Goal: Task Accomplishment & Management: Use online tool/utility

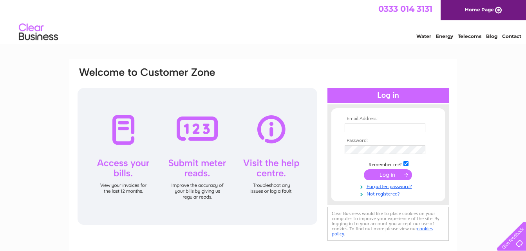
click at [407, 164] on input "checkbox" at bounding box center [405, 163] width 5 height 5
checkbox input "false"
click at [383, 127] on input "text" at bounding box center [384, 128] width 81 height 9
type input "moadon@hotmail.com"
click at [383, 175] on input "submit" at bounding box center [388, 175] width 48 height 11
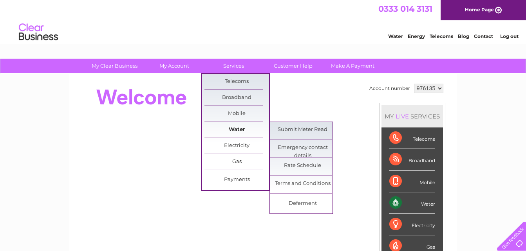
click at [237, 125] on link "Water" at bounding box center [236, 130] width 65 height 16
click at [290, 128] on link "Submit Meter Read" at bounding box center [302, 130] width 65 height 16
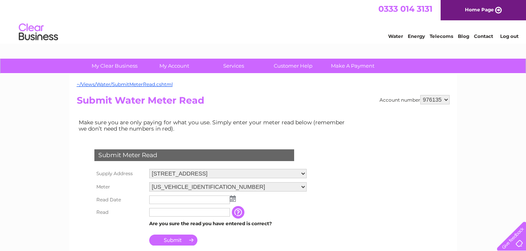
click at [231, 197] on img at bounding box center [233, 199] width 6 height 6
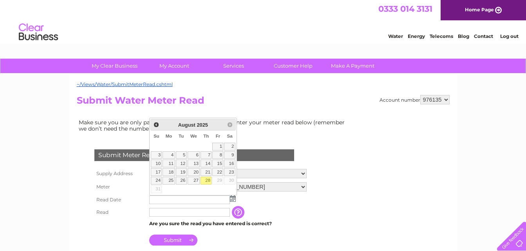
click at [209, 179] on link "28" at bounding box center [205, 181] width 11 height 8
type input "2025/08/28"
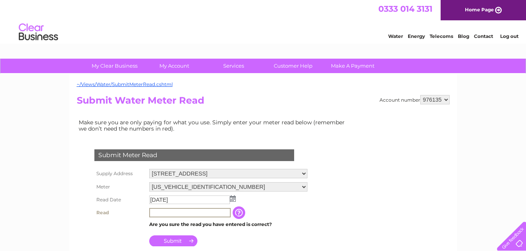
click at [186, 214] on input "text" at bounding box center [189, 212] width 81 height 9
type input "00006"
click at [181, 238] on input "Submit" at bounding box center [173, 241] width 48 height 11
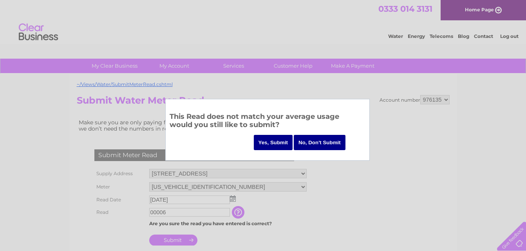
click at [270, 142] on input "Yes, Submit" at bounding box center [273, 142] width 39 height 15
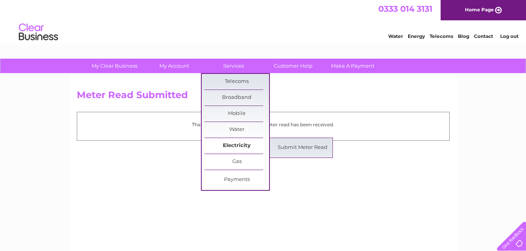
click at [232, 141] on link "Electricity" at bounding box center [236, 146] width 65 height 16
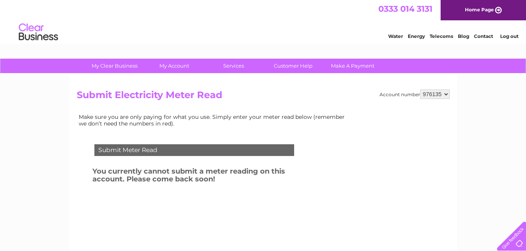
click at [503, 36] on link "Log out" at bounding box center [509, 36] width 18 height 6
